Goal: Check status: Check status

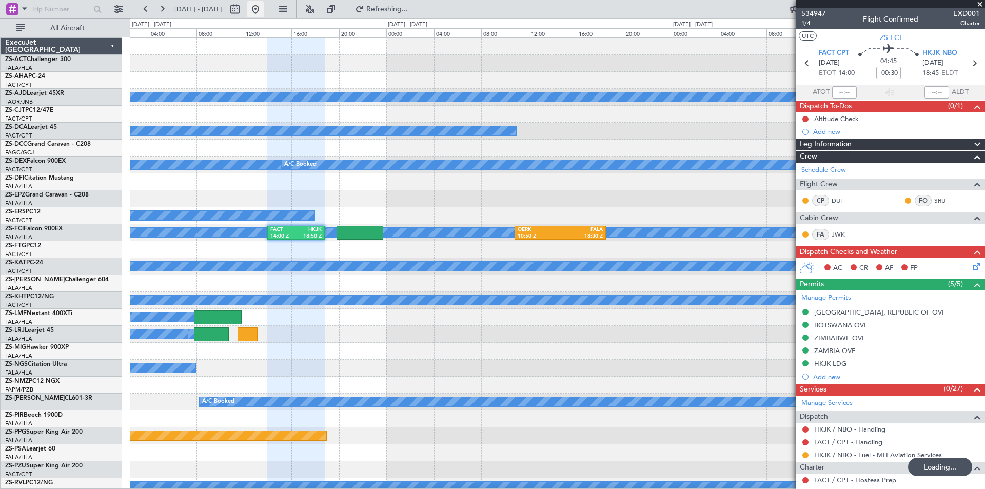
click at [264, 9] on button at bounding box center [255, 9] width 16 height 16
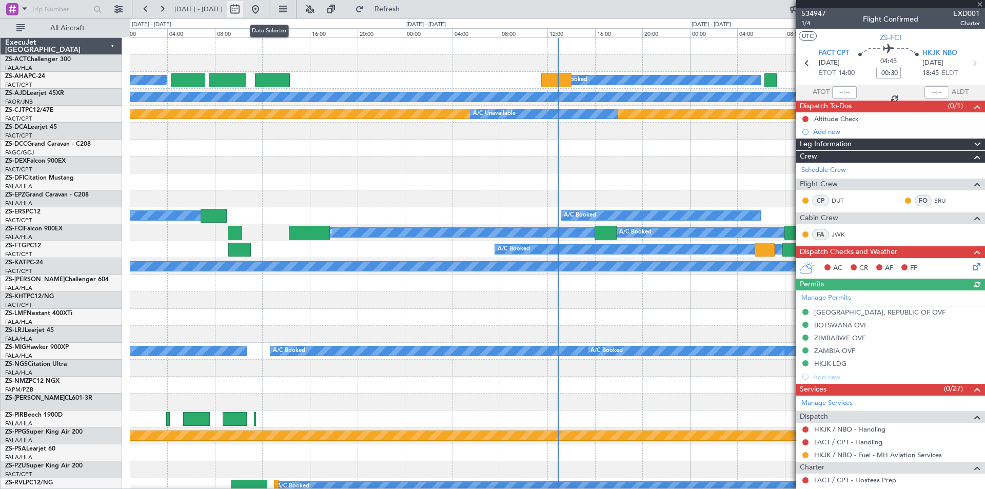
click at [243, 9] on button at bounding box center [235, 9] width 16 height 16
select select "8"
select select "2025"
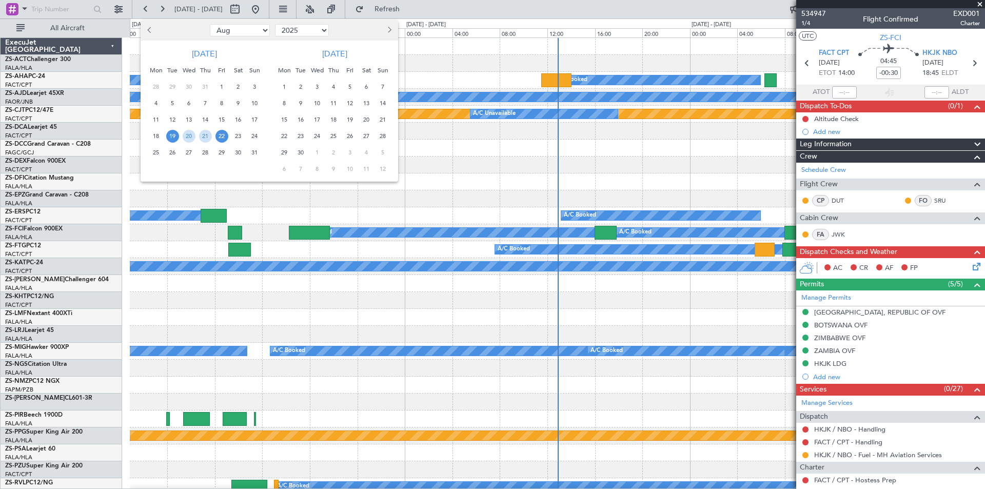
click at [219, 134] on span "22" at bounding box center [222, 136] width 13 height 13
click at [155, 152] on span "25" at bounding box center [156, 152] width 13 height 13
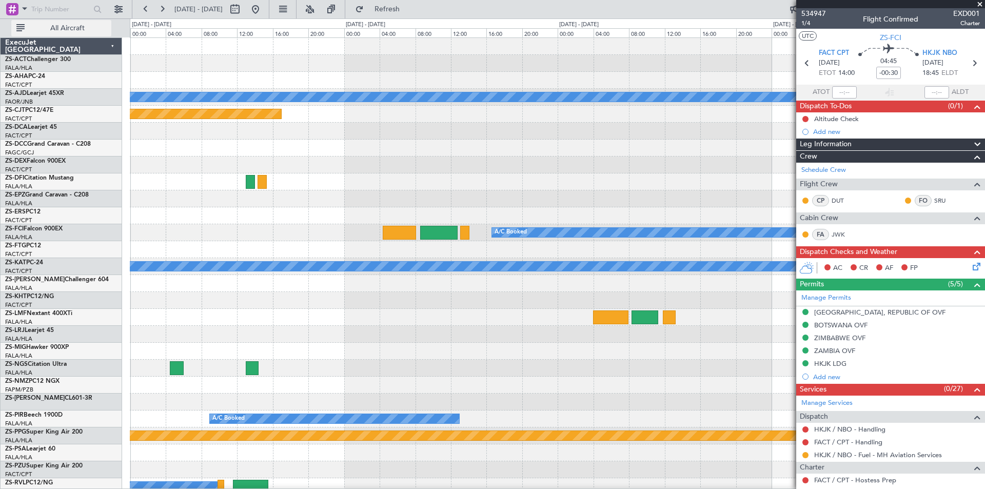
click at [65, 25] on span "All Aircraft" at bounding box center [68, 28] width 82 height 7
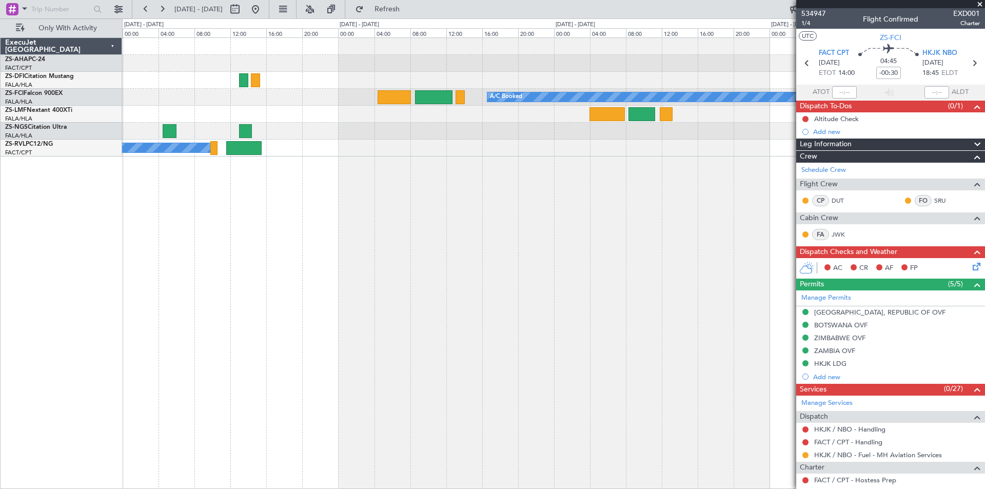
click at [981, 6] on span at bounding box center [980, 4] width 10 height 9
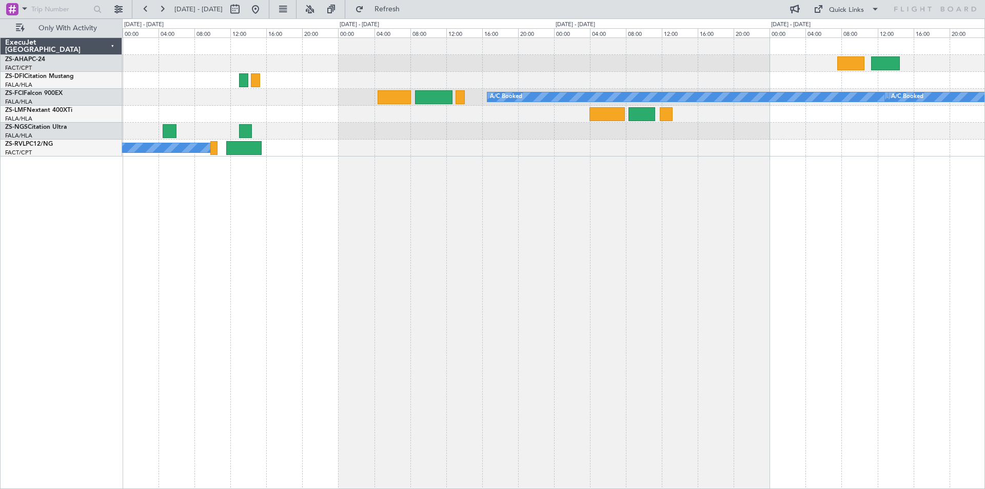
type input "0"
click at [264, 9] on div at bounding box center [245, 9] width 37 height 16
click at [264, 8] on button at bounding box center [255, 9] width 16 height 16
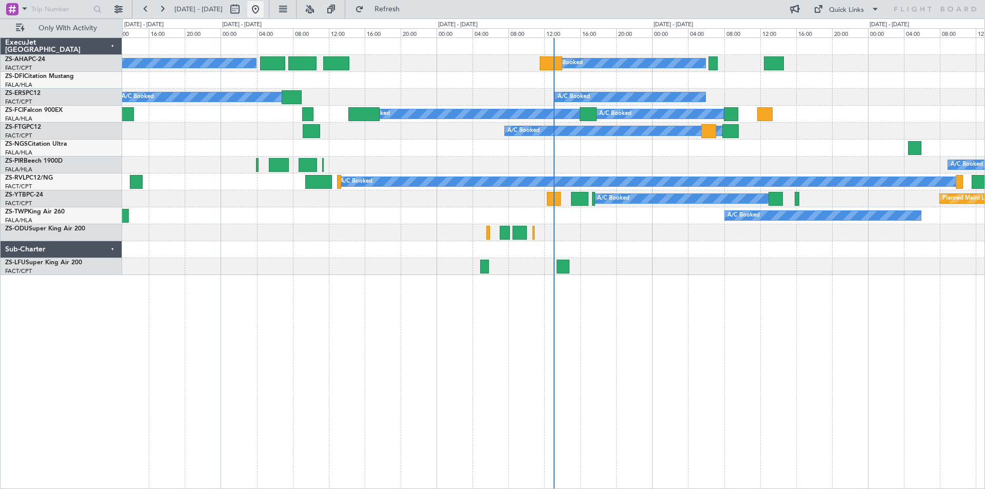
click at [264, 10] on button at bounding box center [255, 9] width 16 height 16
click at [243, 9] on button at bounding box center [235, 9] width 16 height 16
select select "8"
select select "2025"
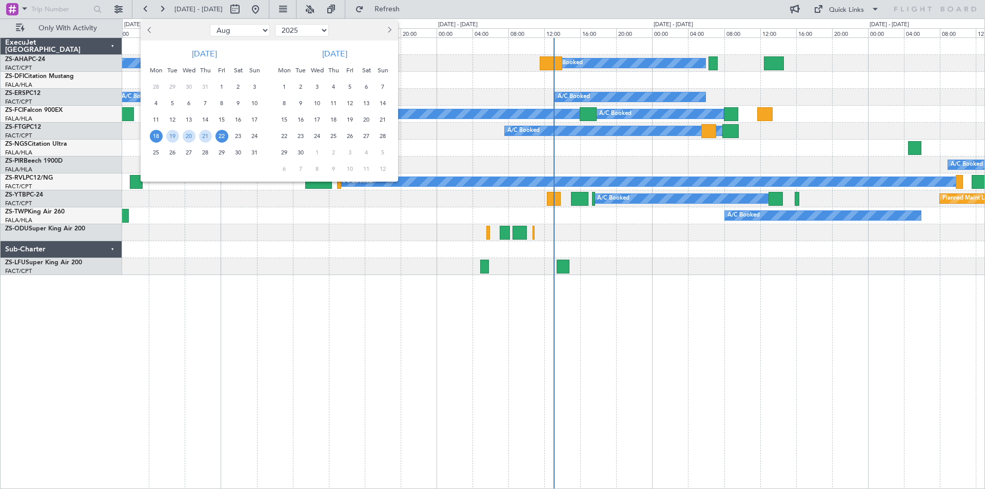
click at [152, 153] on span "25" at bounding box center [156, 152] width 13 height 13
click at [286, 105] on span "8" at bounding box center [284, 103] width 13 height 13
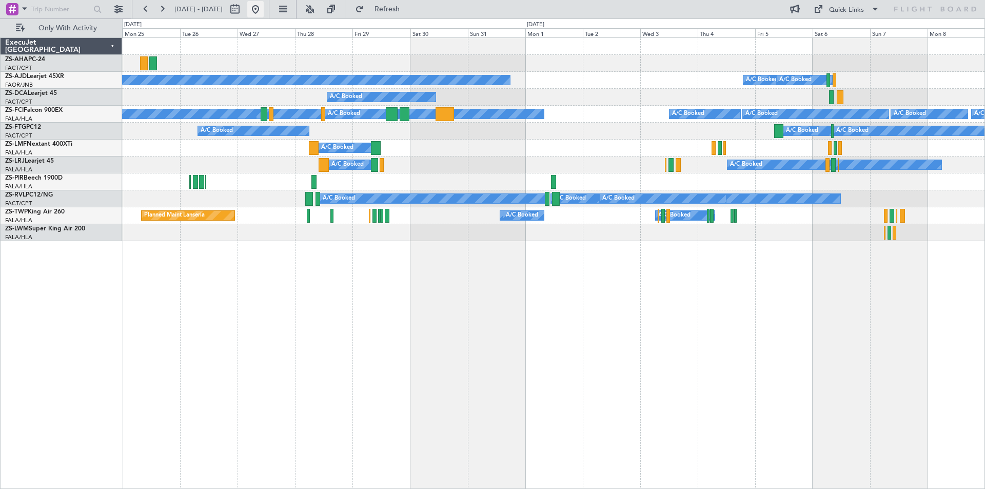
click at [264, 10] on button at bounding box center [255, 9] width 16 height 16
click at [243, 13] on button at bounding box center [235, 9] width 16 height 16
select select "8"
select select "2025"
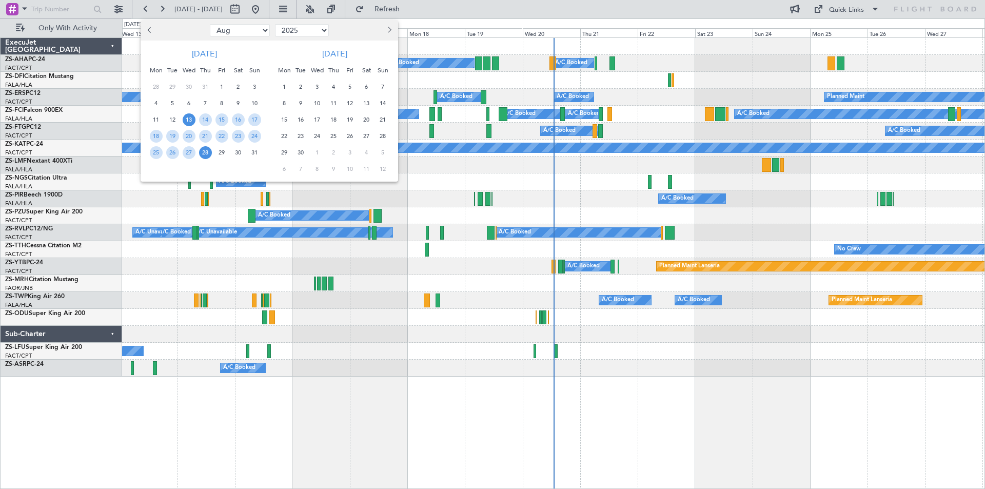
click at [364, 119] on span "20" at bounding box center [366, 119] width 13 height 13
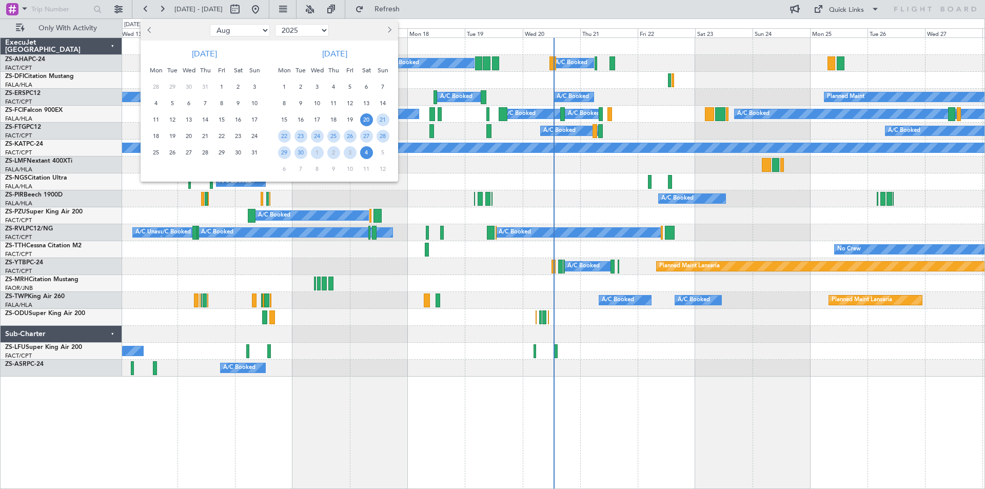
click at [365, 152] on span "4" at bounding box center [366, 152] width 13 height 13
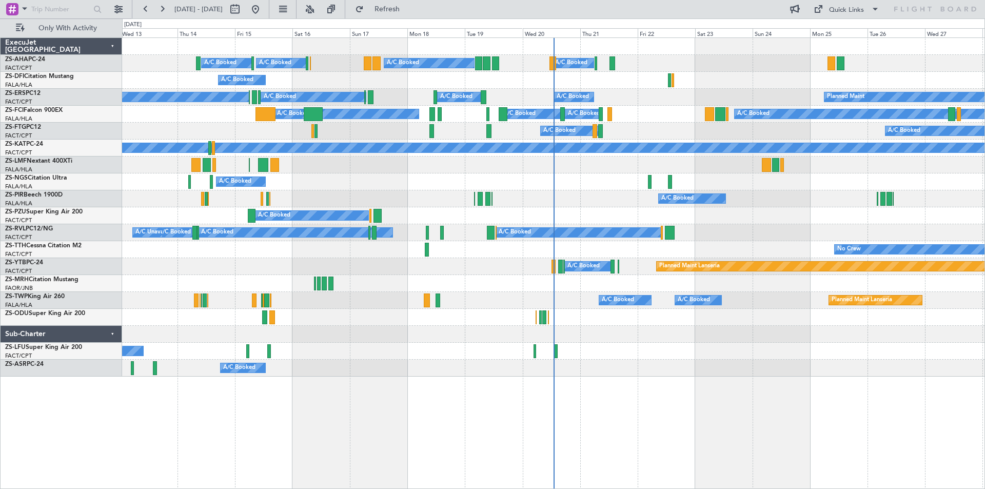
select select "9"
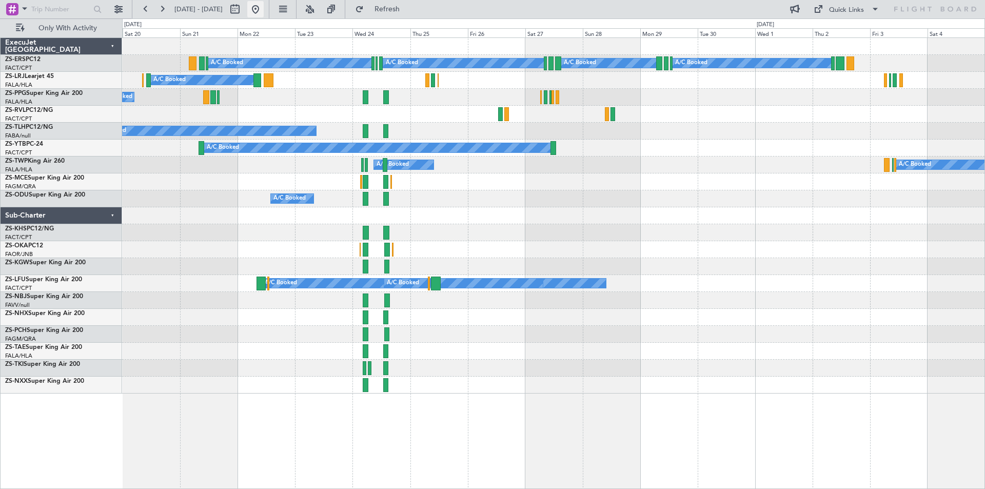
click at [264, 11] on button at bounding box center [255, 9] width 16 height 16
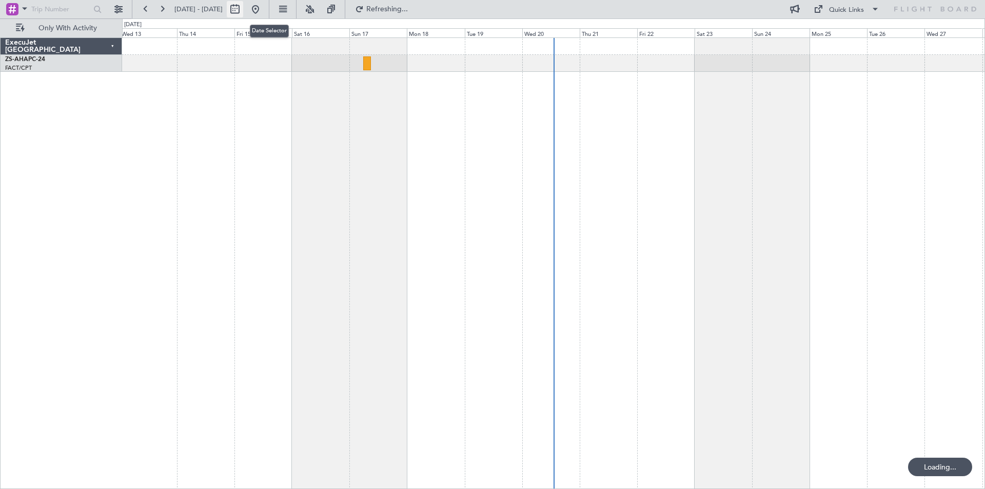
click at [243, 11] on button at bounding box center [235, 9] width 16 height 16
select select "8"
select select "2025"
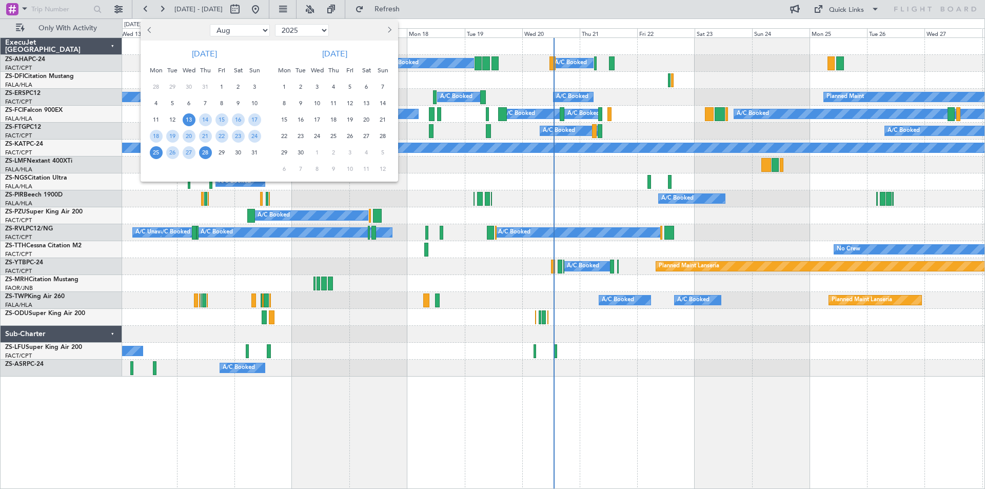
click at [151, 152] on span "25" at bounding box center [156, 152] width 13 height 13
click at [284, 102] on span "8" at bounding box center [284, 103] width 13 height 13
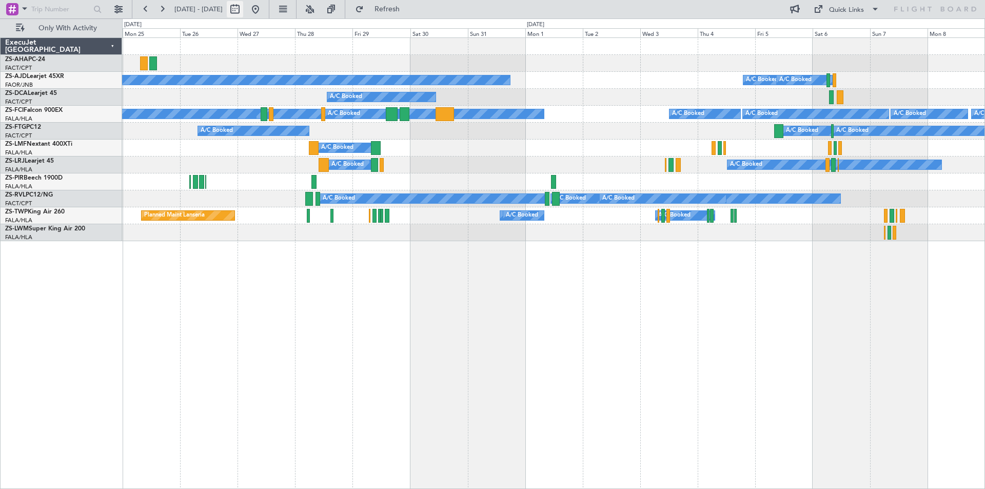
click at [243, 12] on button at bounding box center [235, 9] width 16 height 16
select select "8"
select select "2025"
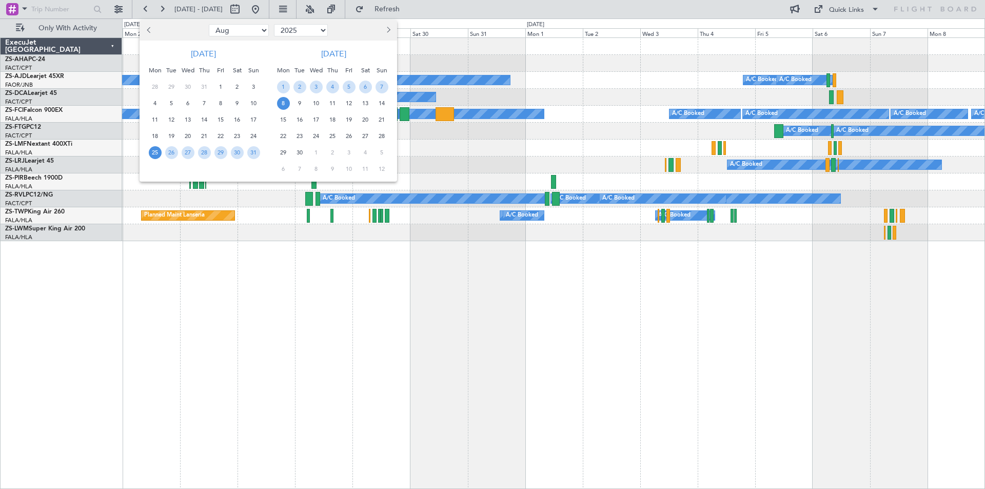
click at [283, 103] on span "8" at bounding box center [283, 103] width 13 height 13
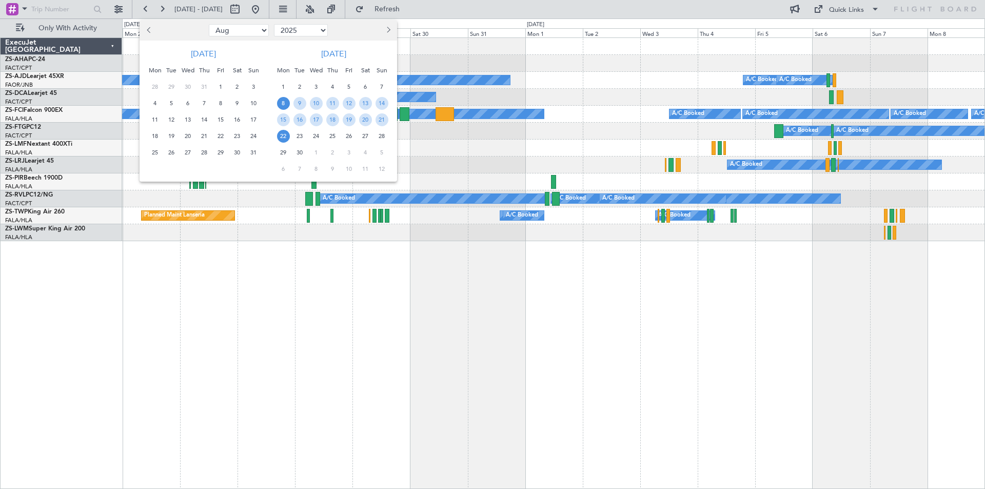
drag, startPoint x: 286, startPoint y: 137, endPoint x: 359, endPoint y: 182, distance: 85.0
click at [286, 137] on span "22" at bounding box center [283, 136] width 13 height 13
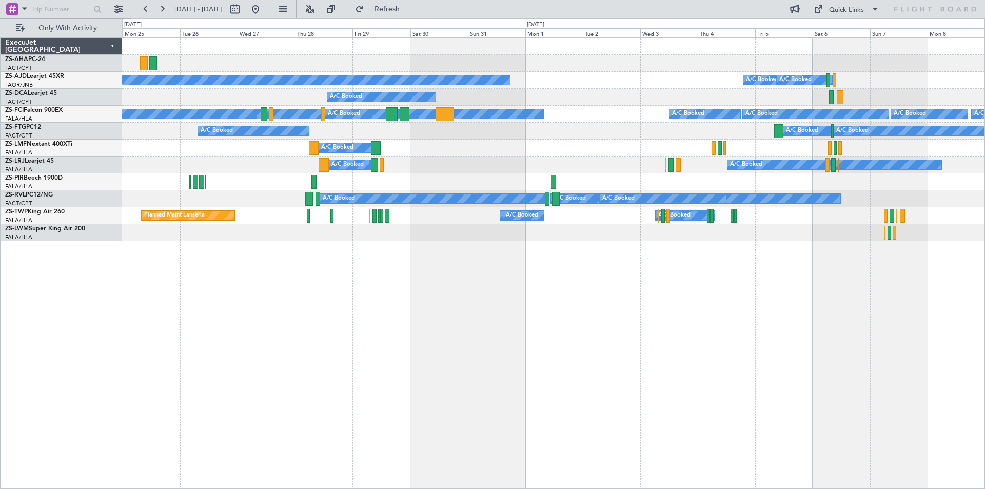
select select "9"
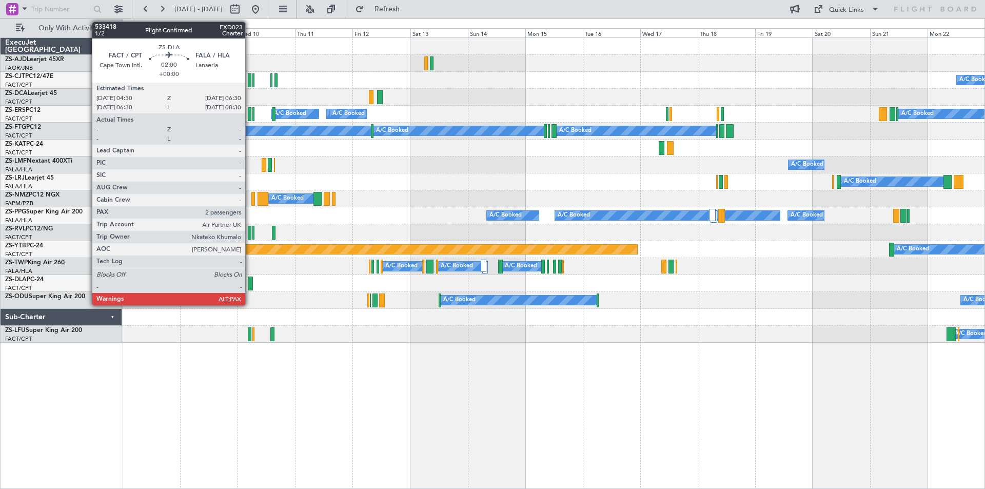
click at [250, 285] on div at bounding box center [250, 284] width 5 height 14
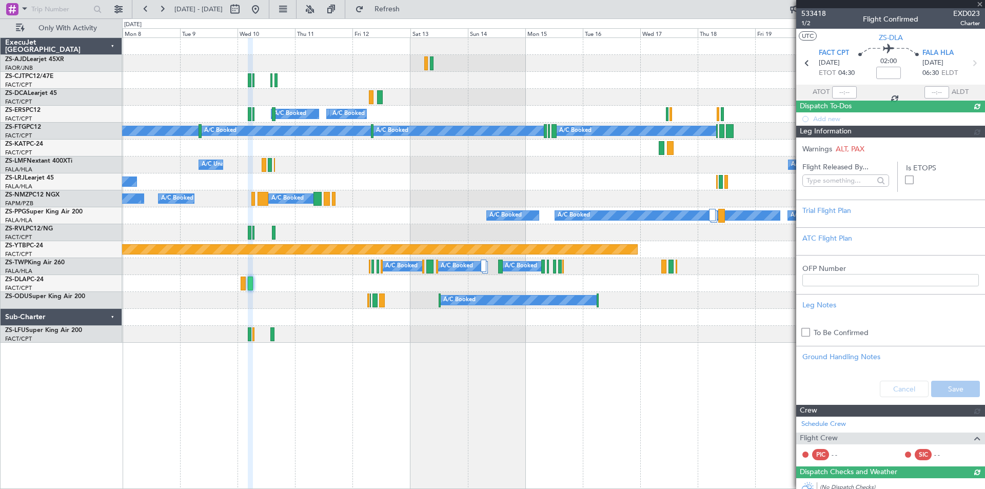
click at [819, 13] on span "533418" at bounding box center [814, 13] width 25 height 11
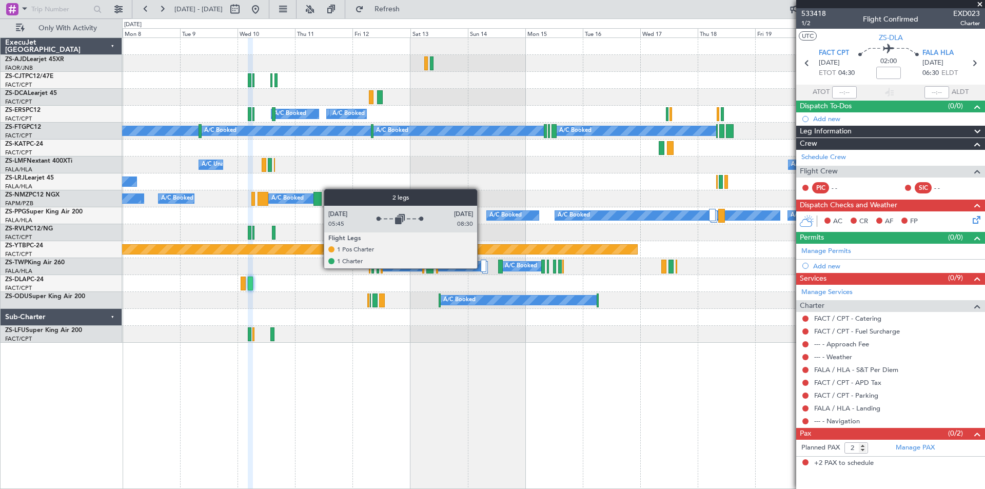
click at [482, 268] on div at bounding box center [483, 266] width 5 height 12
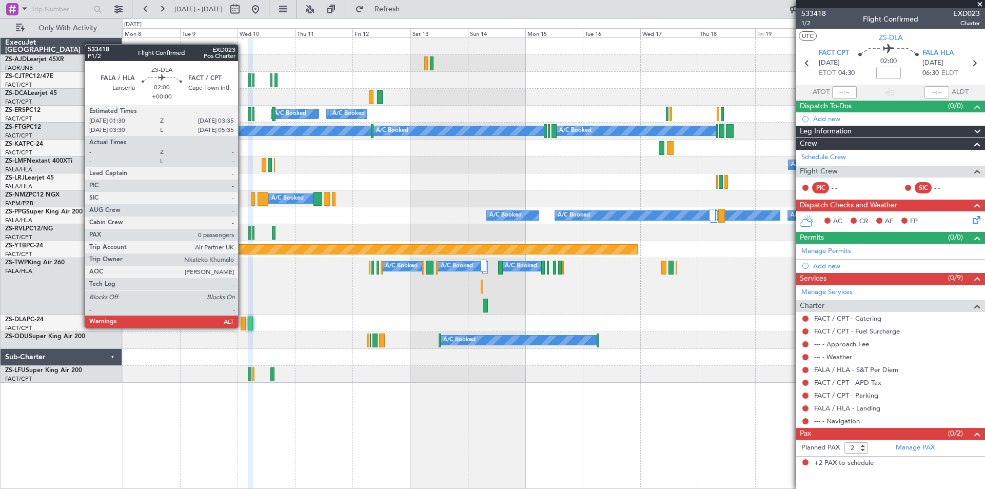
click at [243, 327] on div at bounding box center [243, 324] width 5 height 14
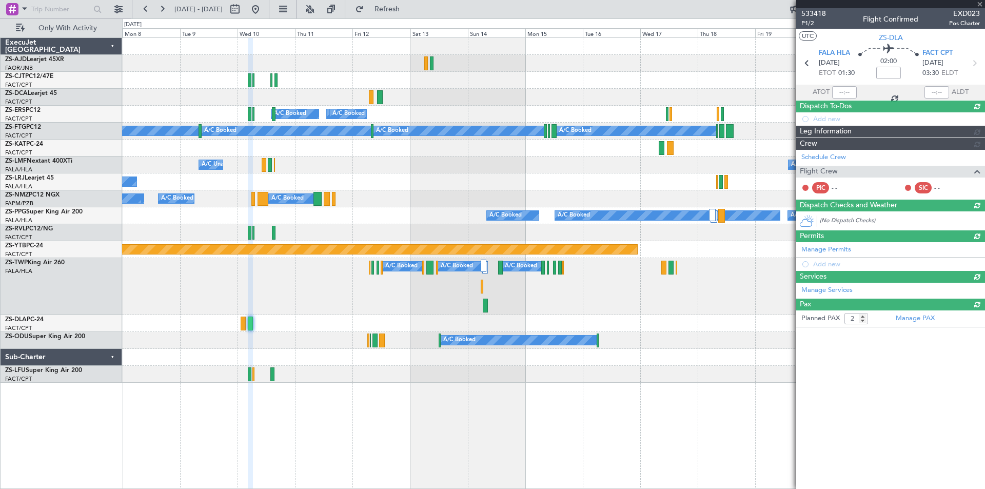
type input "0"
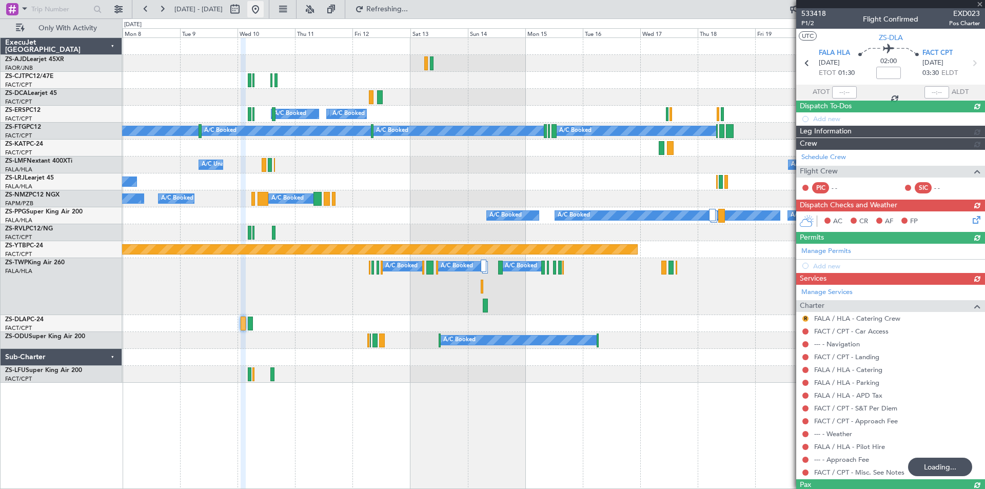
click at [264, 11] on button at bounding box center [255, 9] width 16 height 16
click at [243, 10] on button at bounding box center [235, 9] width 16 height 16
select select "8"
select select "2025"
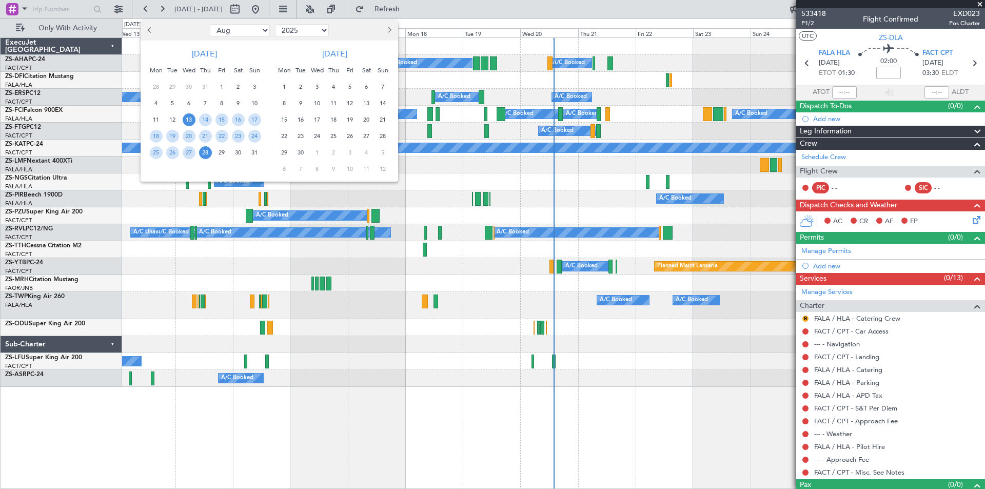
click at [369, 120] on span "20" at bounding box center [366, 119] width 13 height 13
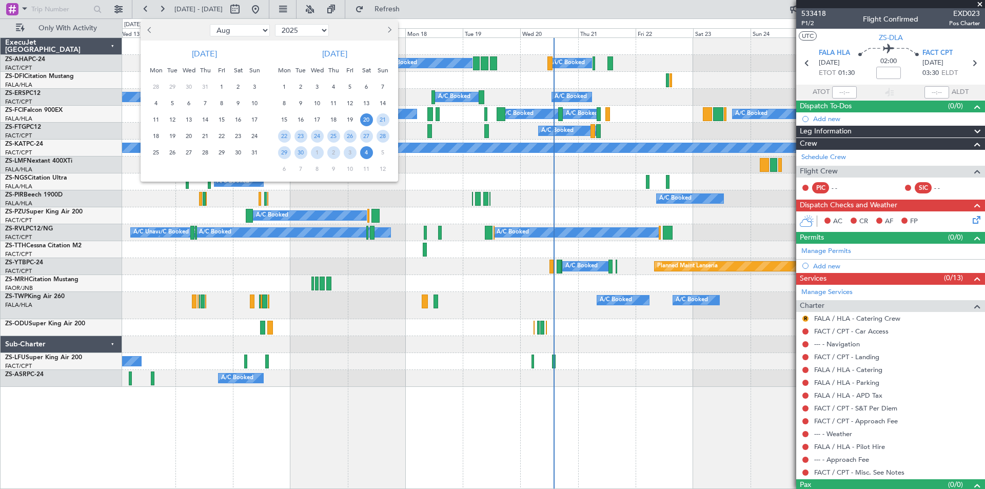
click at [364, 152] on span "4" at bounding box center [366, 152] width 13 height 13
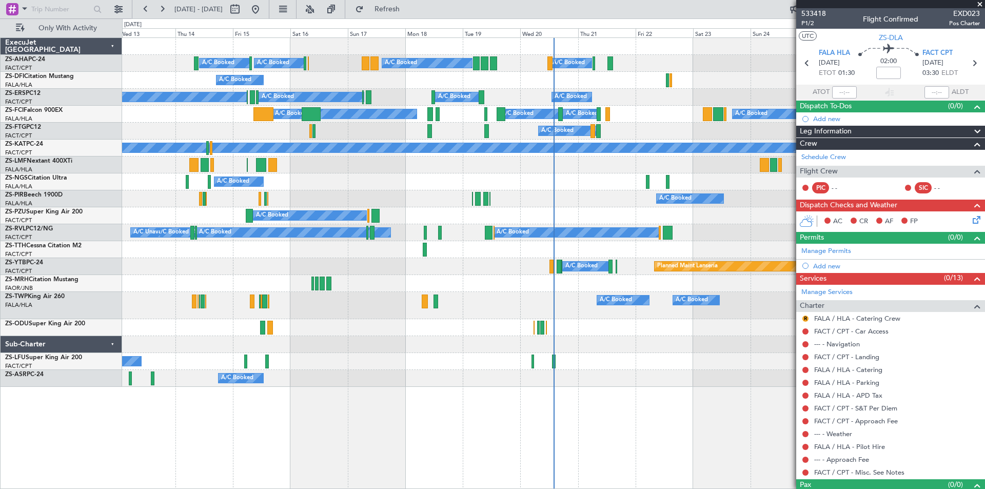
select select "9"
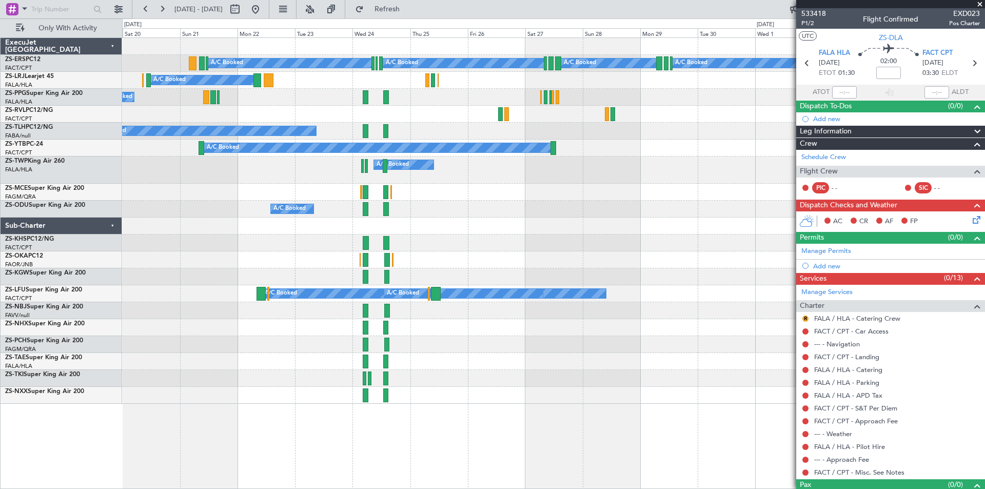
click at [981, 4] on span at bounding box center [980, 4] width 10 height 9
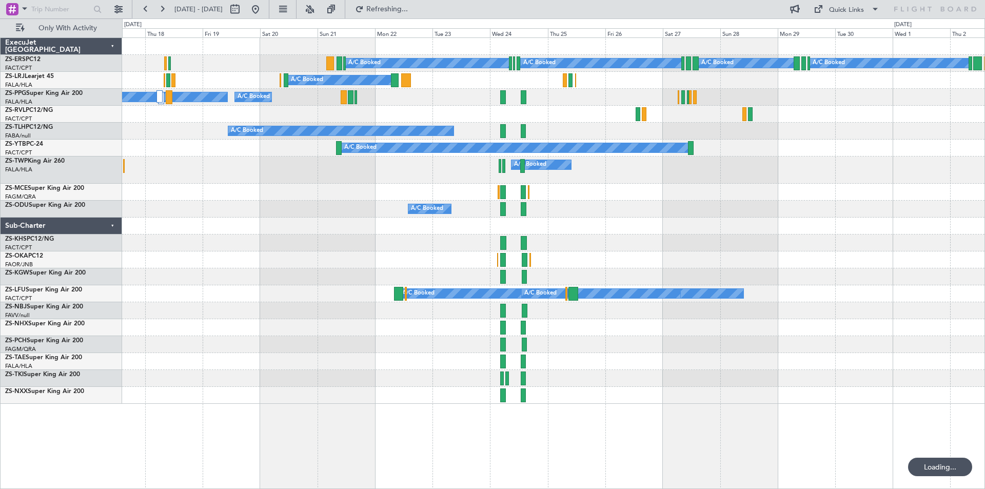
click at [402, 114] on div "A/C Booked A/C Booked A/C Booked A/C Booked A/C Booked A/C Booked A/C Booked A/…" at bounding box center [553, 221] width 863 height 366
